Goal: Task Accomplishment & Management: Use online tool/utility

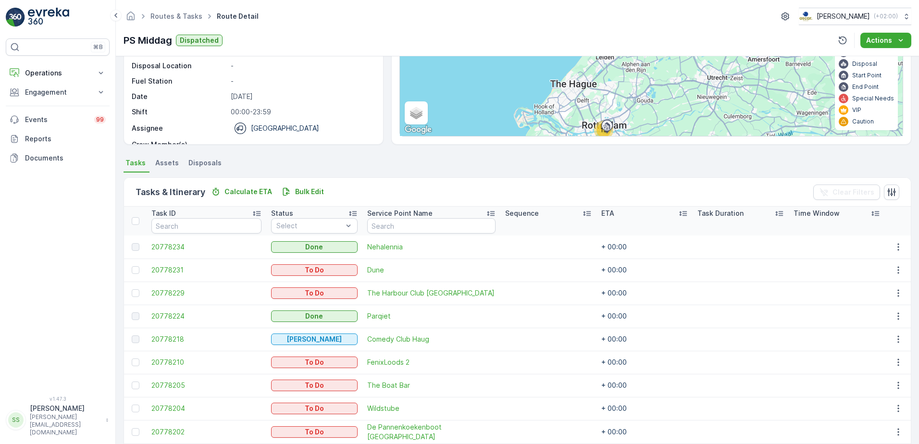
scroll to position [249, 0]
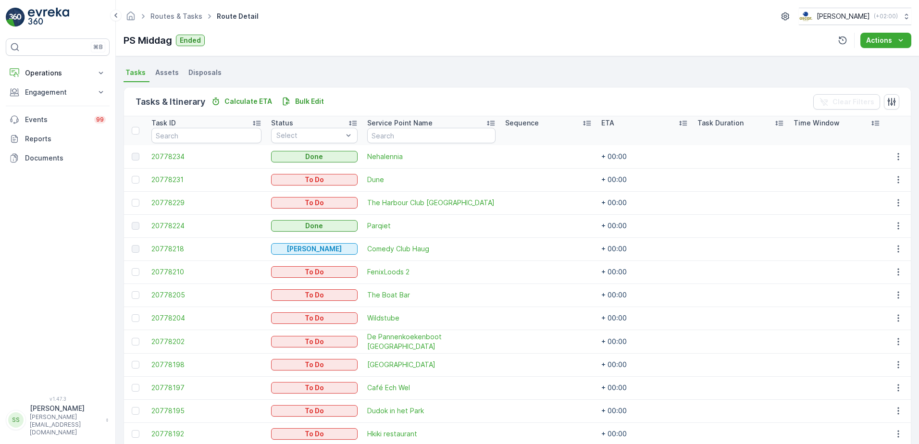
scroll to position [244, 0]
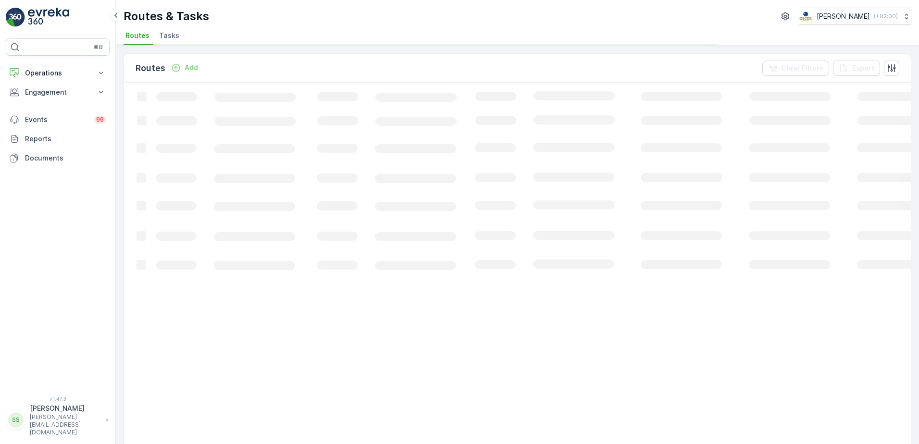
click at [214, 13] on div "Routes & Tasks [PERSON_NAME] ( +02:00 )" at bounding box center [518, 16] width 788 height 17
click at [193, 14] on p "Routes & Tasks" at bounding box center [167, 16] width 86 height 15
drag, startPoint x: 193, startPoint y: 14, endPoint x: 153, endPoint y: 19, distance: 39.8
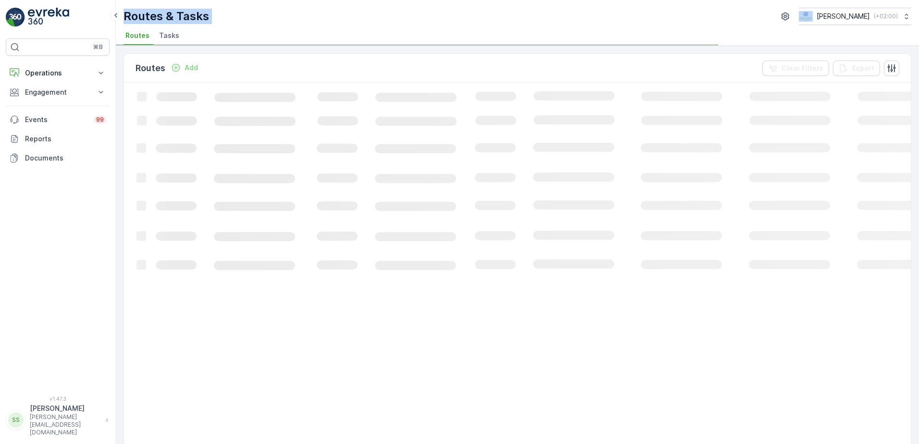
click at [153, 19] on p "Routes & Tasks" at bounding box center [167, 16] width 86 height 15
click at [153, 15] on p "Routes & Tasks" at bounding box center [167, 16] width 86 height 15
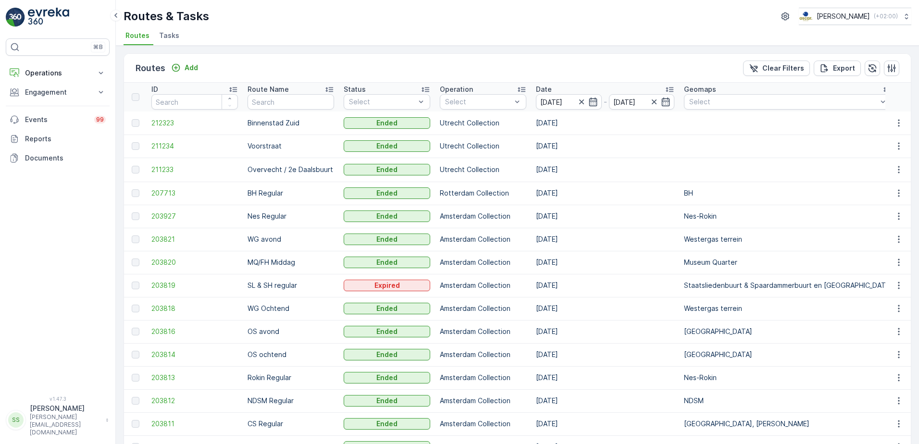
click at [196, 26] on div "Routes & Tasks [PERSON_NAME] ( +02:00 ) Routes Tasks" at bounding box center [518, 23] width 804 height 46
drag, startPoint x: 208, startPoint y: 17, endPoint x: 127, endPoint y: 15, distance: 81.3
click at [127, 15] on p "Routes & Tasks" at bounding box center [167, 16] width 86 height 15
drag, startPoint x: 127, startPoint y: 15, endPoint x: 313, endPoint y: 34, distance: 187.0
click at [313, 34] on ul "Routes Tasks" at bounding box center [514, 37] width 780 height 16
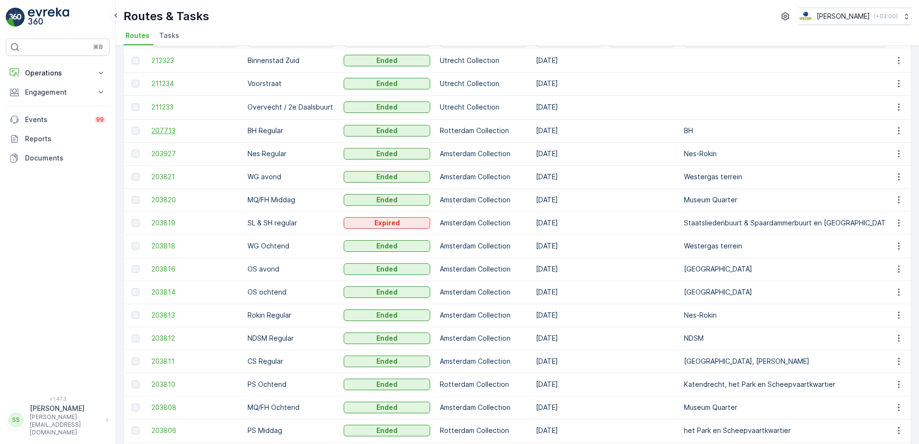
scroll to position [48, 0]
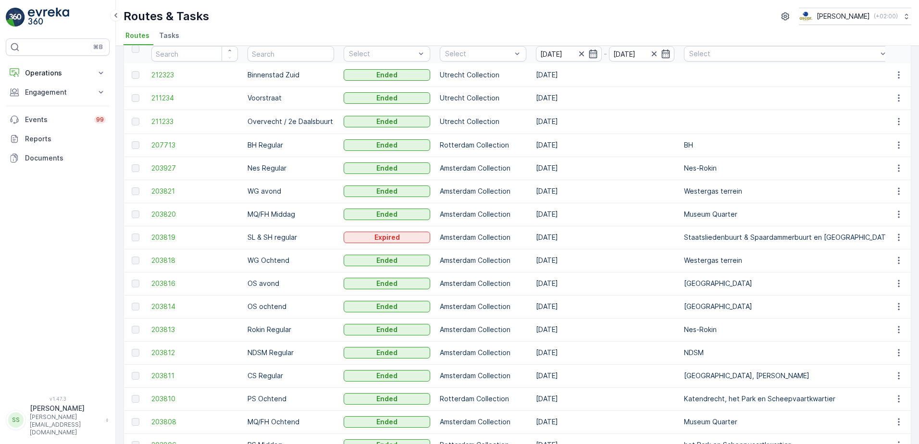
click at [159, 163] on td "203927" at bounding box center [195, 168] width 96 height 23
click at [163, 169] on span "203927" at bounding box center [194, 169] width 87 height 10
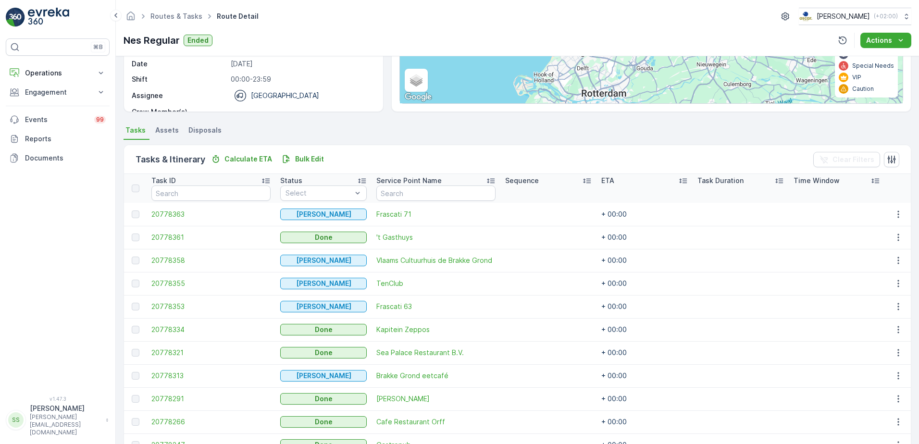
scroll to position [192, 0]
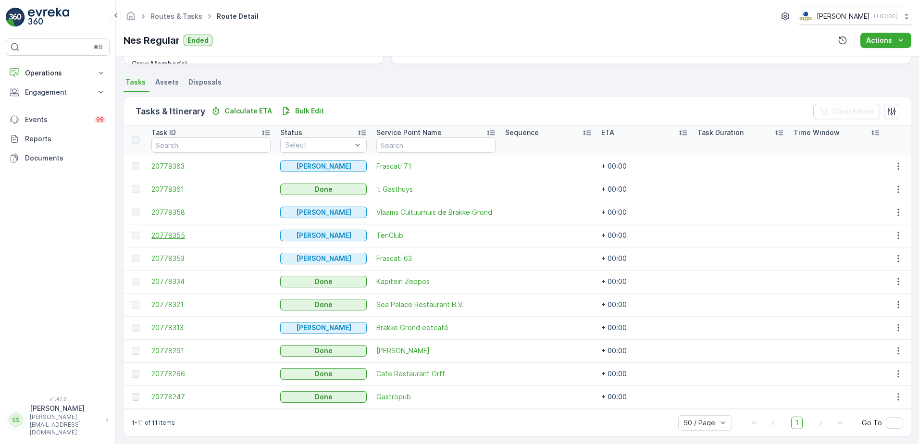
click at [166, 235] on span "20778355" at bounding box center [210, 236] width 119 height 10
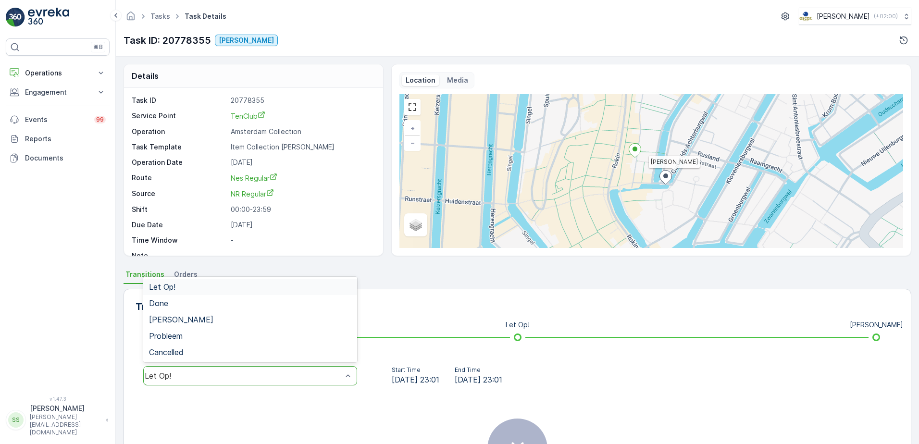
click at [231, 370] on div "Let Op!" at bounding box center [250, 375] width 214 height 19
click at [340, 207] on p "00:00-23:59" at bounding box center [302, 210] width 142 height 10
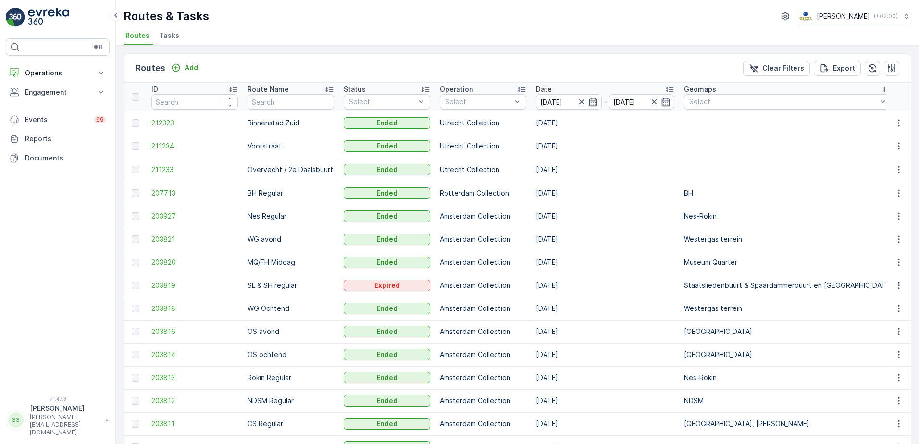
click at [266, 66] on div "Routes Add Clear Filters Export" at bounding box center [517, 68] width 787 height 29
click at [595, 101] on icon "button" at bounding box center [593, 102] width 8 height 9
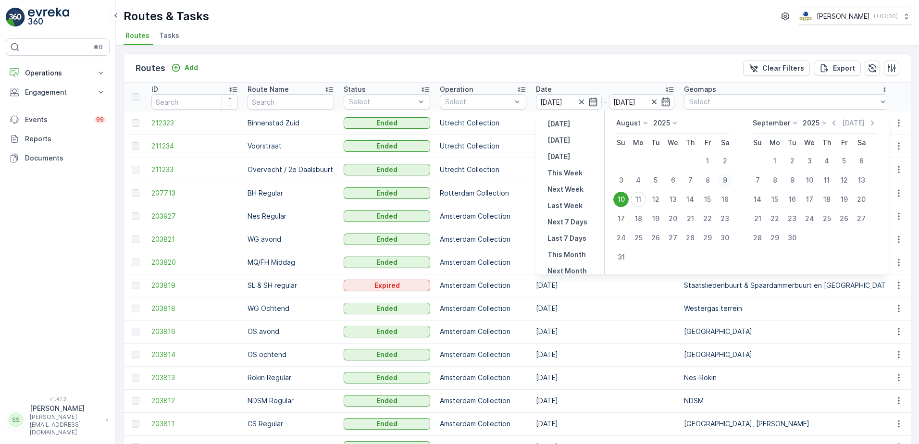
click at [728, 179] on div "9" at bounding box center [724, 180] width 15 height 15
type input "[DATE]"
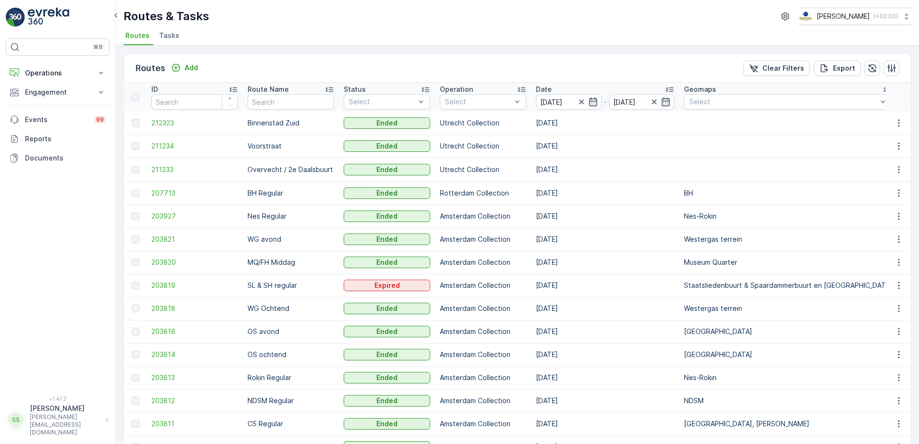
click at [624, 63] on div "Routes Add Clear Filters Export" at bounding box center [517, 68] width 787 height 29
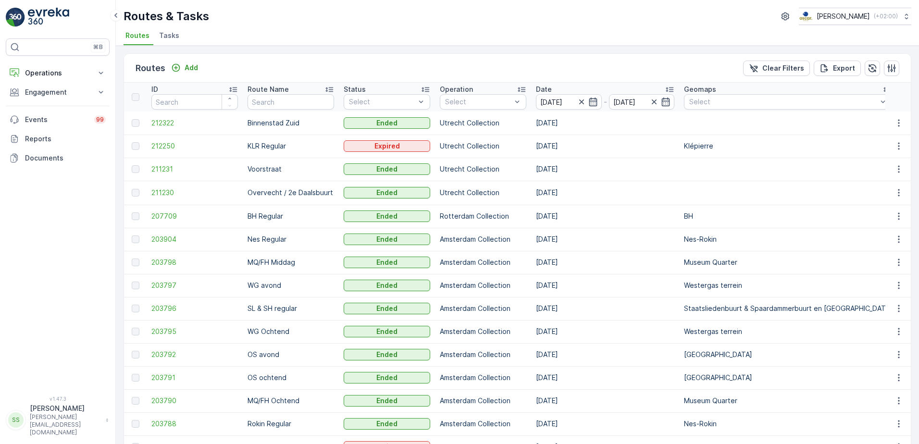
click at [623, 63] on div "Routes Add Clear Filters Export" at bounding box center [517, 68] width 787 height 29
click at [152, 236] on span "203904" at bounding box center [194, 240] width 87 height 10
click at [596, 100] on icon "button" at bounding box center [593, 102] width 8 height 9
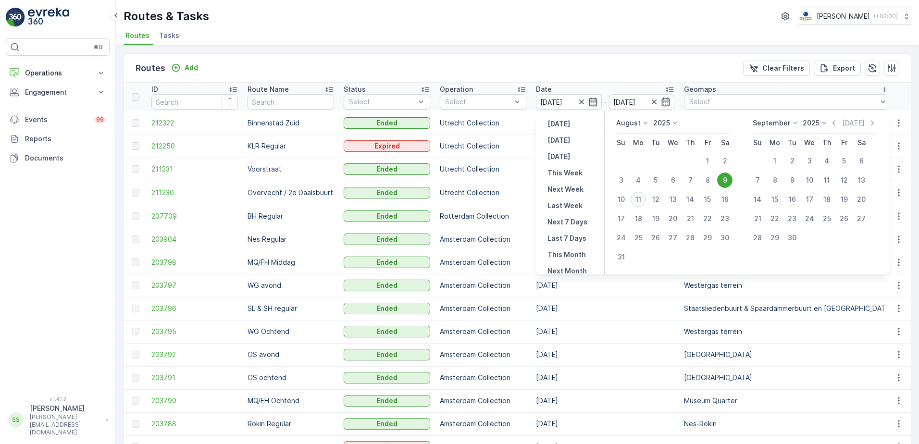
click at [635, 197] on div "11" at bounding box center [638, 199] width 15 height 15
type input "[DATE]"
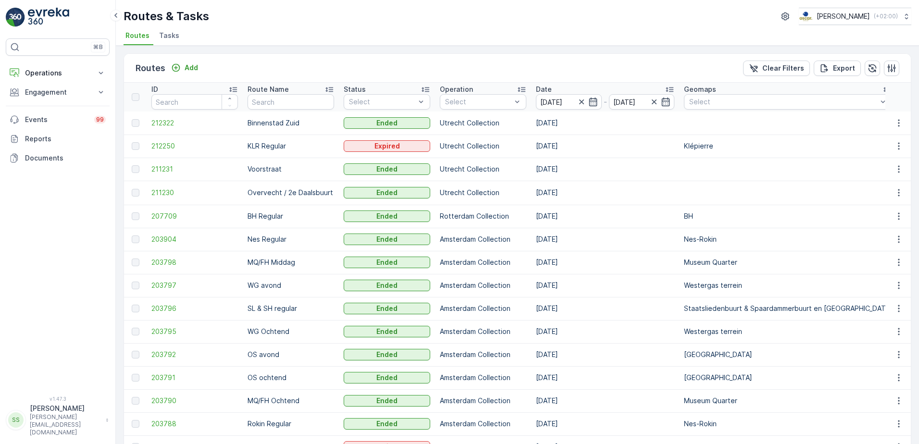
click at [618, 66] on div "Routes Add Clear Filters Export" at bounding box center [517, 68] width 787 height 29
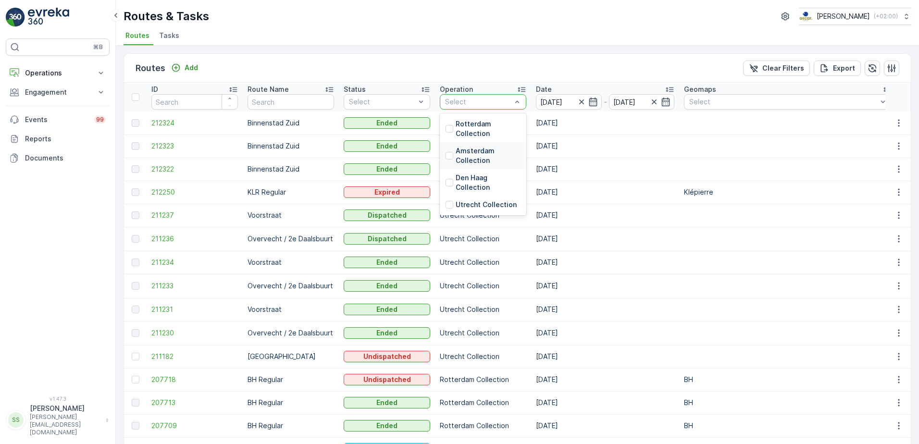
click at [445, 156] on div "Amsterdam Collection" at bounding box center [483, 155] width 87 height 27
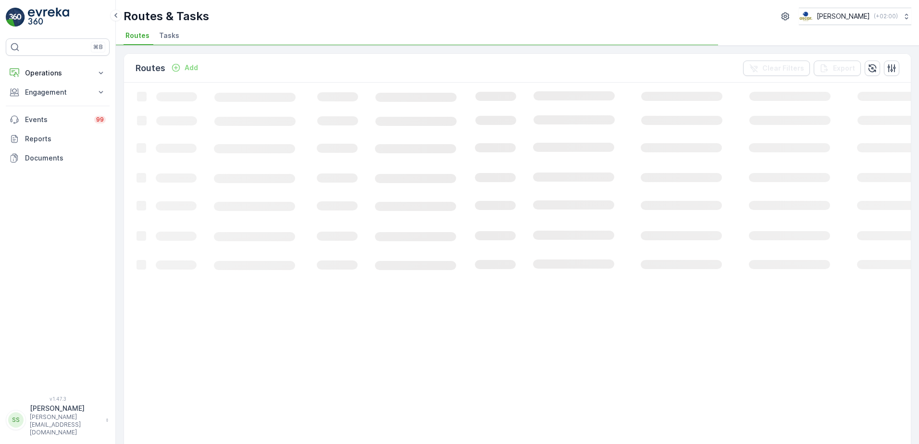
click at [418, 70] on div "Routes Add Clear Filters Export" at bounding box center [517, 68] width 787 height 29
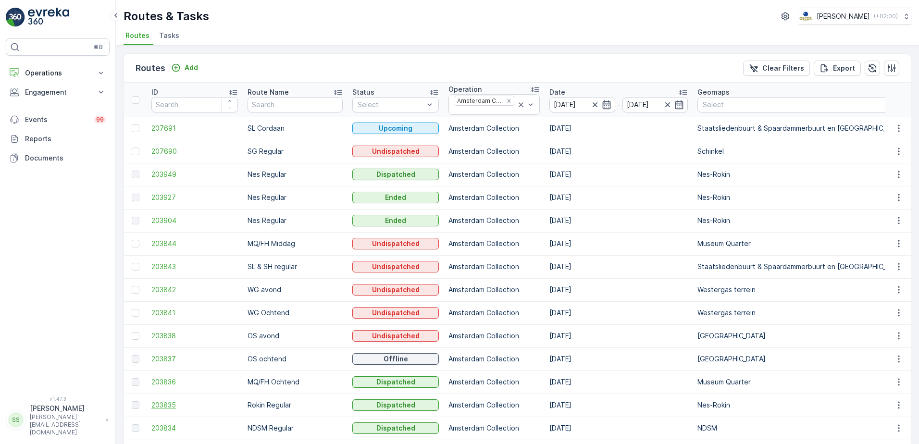
click at [154, 404] on span "203835" at bounding box center [194, 406] width 87 height 10
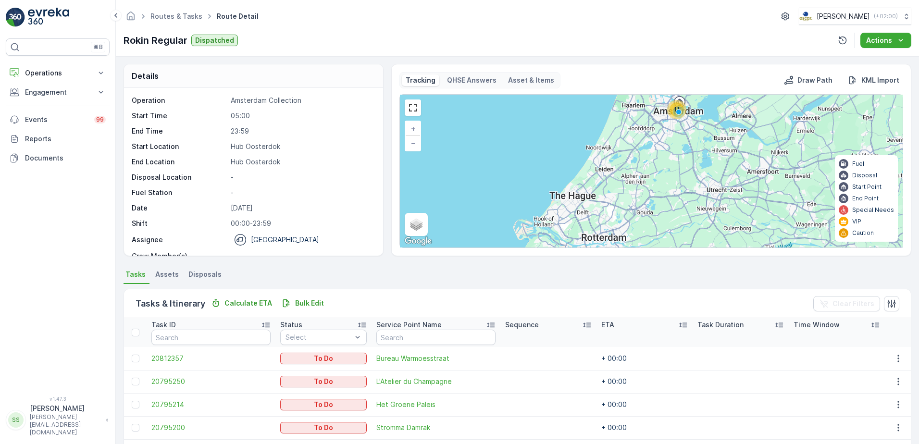
click at [384, 246] on div "Details Operation Amsterdam Collection Start Time 05:00 End Time 23:59 Start Lo…" at bounding box center [518, 160] width 788 height 192
drag, startPoint x: 230, startPoint y: 204, endPoint x: 257, endPoint y: 205, distance: 26.5
click at [257, 205] on p "[DATE]" at bounding box center [302, 208] width 142 height 10
drag, startPoint x: 257, startPoint y: 205, endPoint x: 294, endPoint y: 212, distance: 38.1
click at [294, 212] on p "[DATE]" at bounding box center [302, 208] width 142 height 10
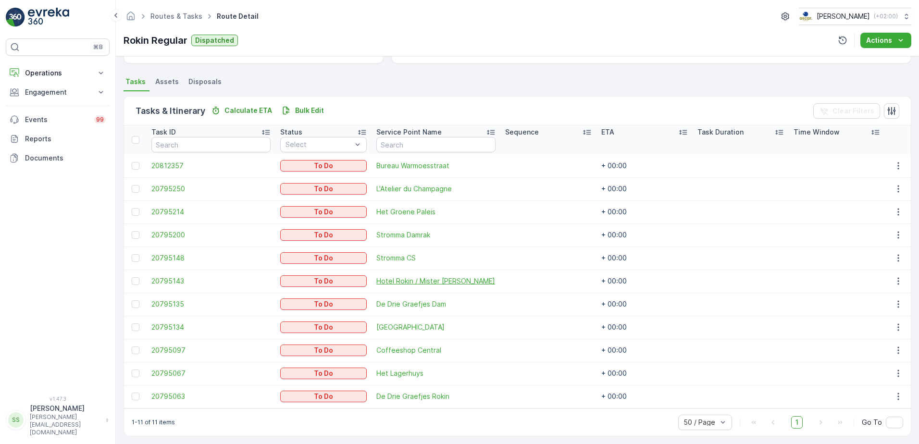
scroll to position [198, 0]
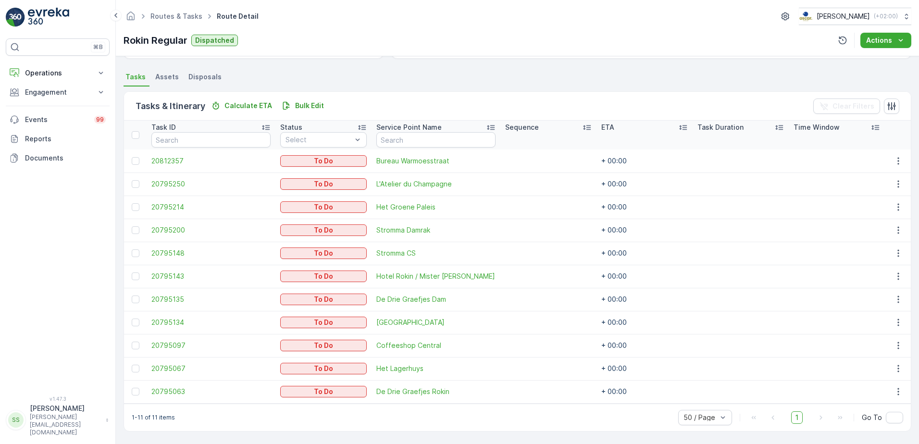
click at [404, 102] on div "Tasks & Itinerary Calculate ETA Bulk Edit Clear Filters" at bounding box center [517, 106] width 787 height 29
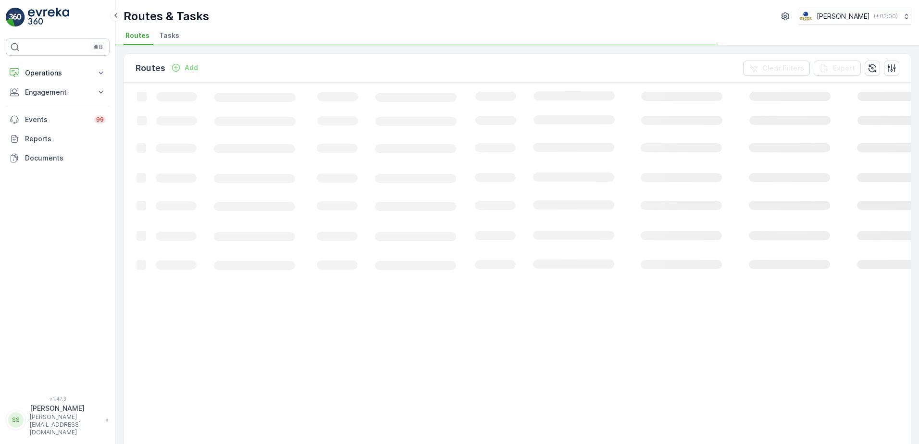
click at [594, 67] on div "Routes Add Clear Filters Export" at bounding box center [517, 68] width 787 height 29
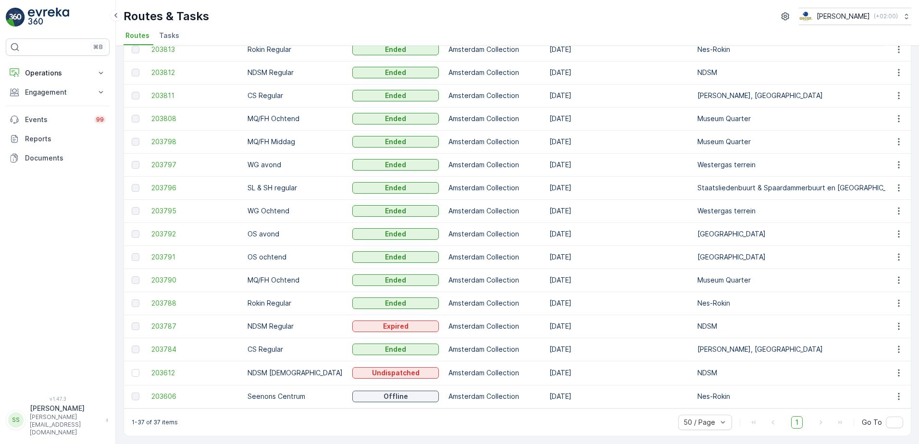
scroll to position [572, 0]
click at [157, 206] on span "203795" at bounding box center [194, 211] width 87 height 10
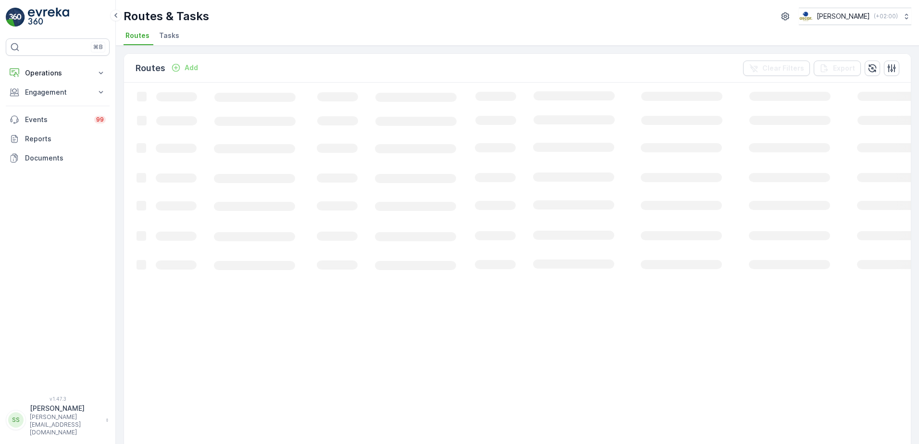
click at [323, 55] on div "Routes Add Clear Filters Export" at bounding box center [517, 68] width 787 height 29
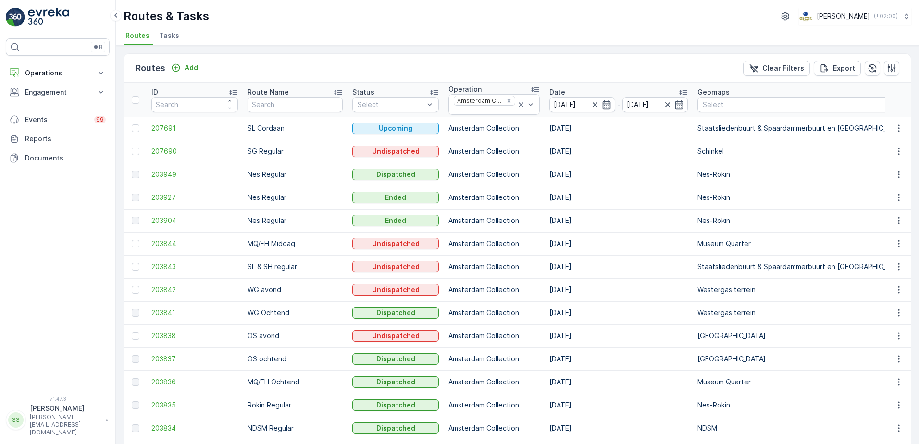
click at [133, 35] on span "Routes" at bounding box center [138, 36] width 24 height 10
click at [44, 69] on p "Operations" at bounding box center [57, 73] width 65 height 10
click at [52, 113] on p "Routes & Tasks" at bounding box center [50, 117] width 50 height 10
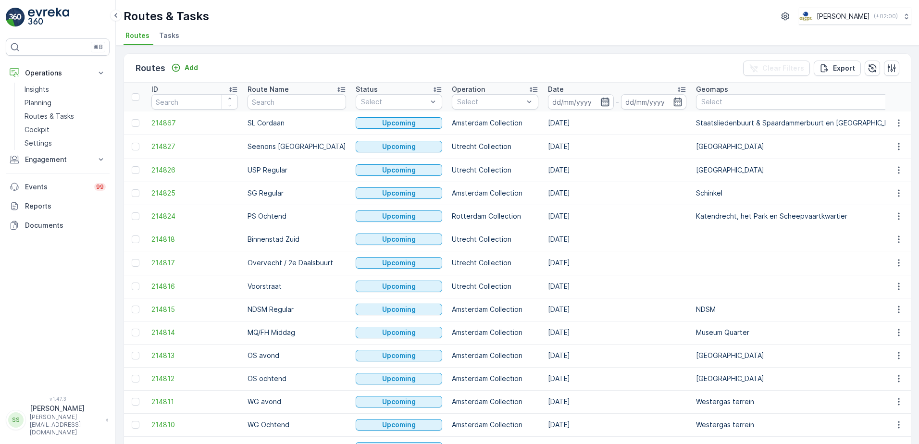
click at [601, 99] on icon "button" at bounding box center [605, 102] width 8 height 9
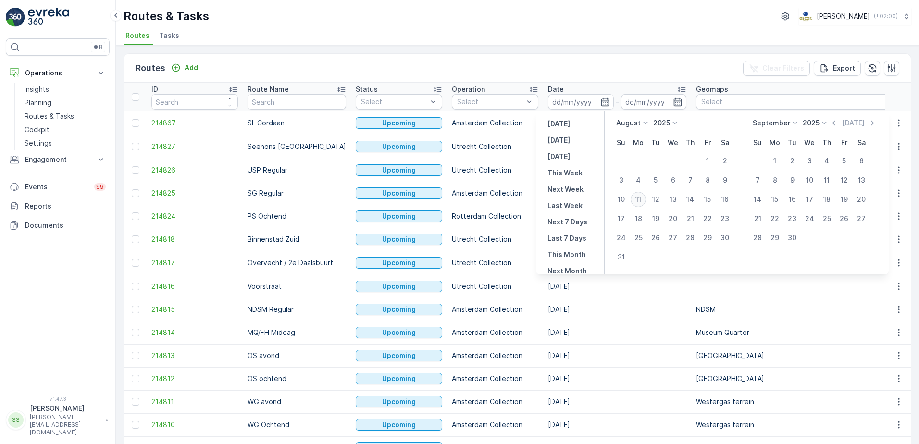
click at [641, 199] on div "11" at bounding box center [638, 199] width 15 height 15
type input "[DATE]"
click at [501, 46] on div "Routes Add Clear Filters Export ID Route Name Status Select Operation Select Da…" at bounding box center [518, 245] width 804 height 399
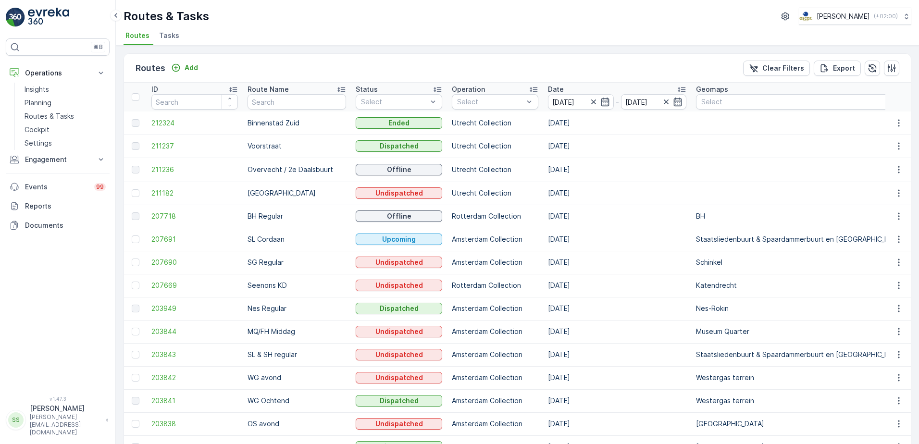
click at [346, 46] on div "Routes Add Clear Filters Export ID Route Name Status Select Operation Select Da…" at bounding box center [518, 245] width 804 height 399
drag, startPoint x: 239, startPoint y: 58, endPoint x: 233, endPoint y: 59, distance: 6.3
click at [239, 58] on div "Routes Add Clear Filters Export" at bounding box center [517, 68] width 787 height 29
click at [223, 62] on div "Routes Add Clear Filters Export" at bounding box center [517, 68] width 787 height 29
click at [220, 63] on div "Routes Add Clear Filters Export" at bounding box center [517, 68] width 787 height 29
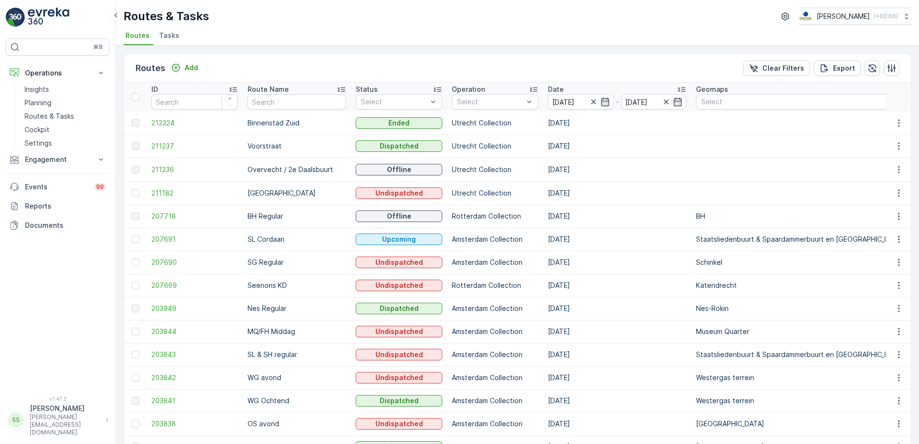
click at [207, 64] on div "Routes Add Clear Filters Export" at bounding box center [517, 68] width 787 height 29
drag, startPoint x: 207, startPoint y: 73, endPoint x: 129, endPoint y: 64, distance: 78.8
click at [129, 64] on div "Routes Add Clear Filters Export" at bounding box center [517, 68] width 787 height 29
click at [332, 65] on div "Routes Add Clear Filters Export" at bounding box center [517, 68] width 787 height 29
click at [266, 25] on div "Routes & Tasks [PERSON_NAME] ( +02:00 ) Routes Tasks" at bounding box center [518, 23] width 804 height 46
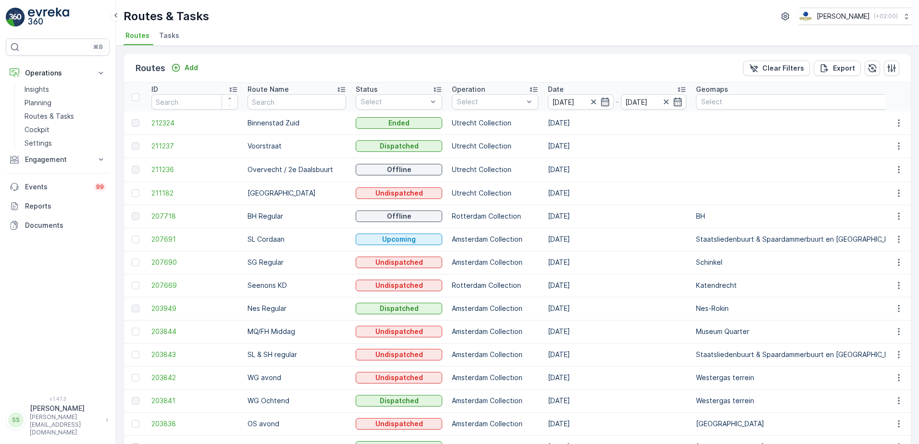
click at [329, 15] on div "Routes & Tasks [PERSON_NAME] ( +02:00 )" at bounding box center [518, 16] width 788 height 17
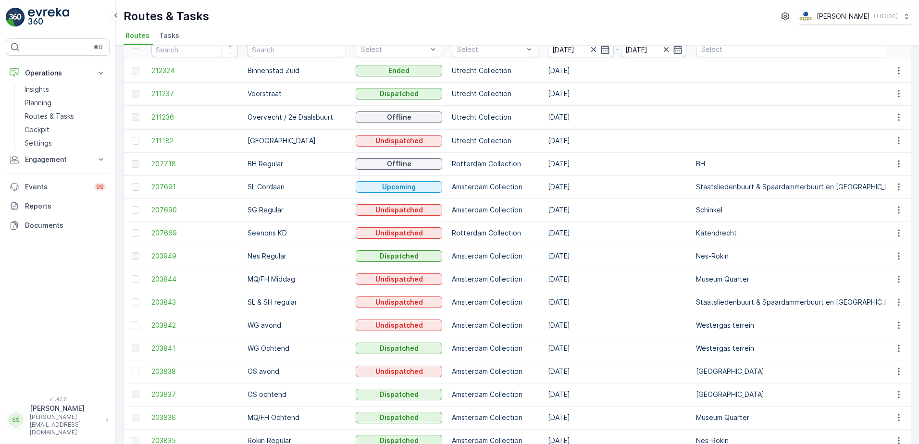
scroll to position [96, 0]
